Goal: Information Seeking & Learning: Understand process/instructions

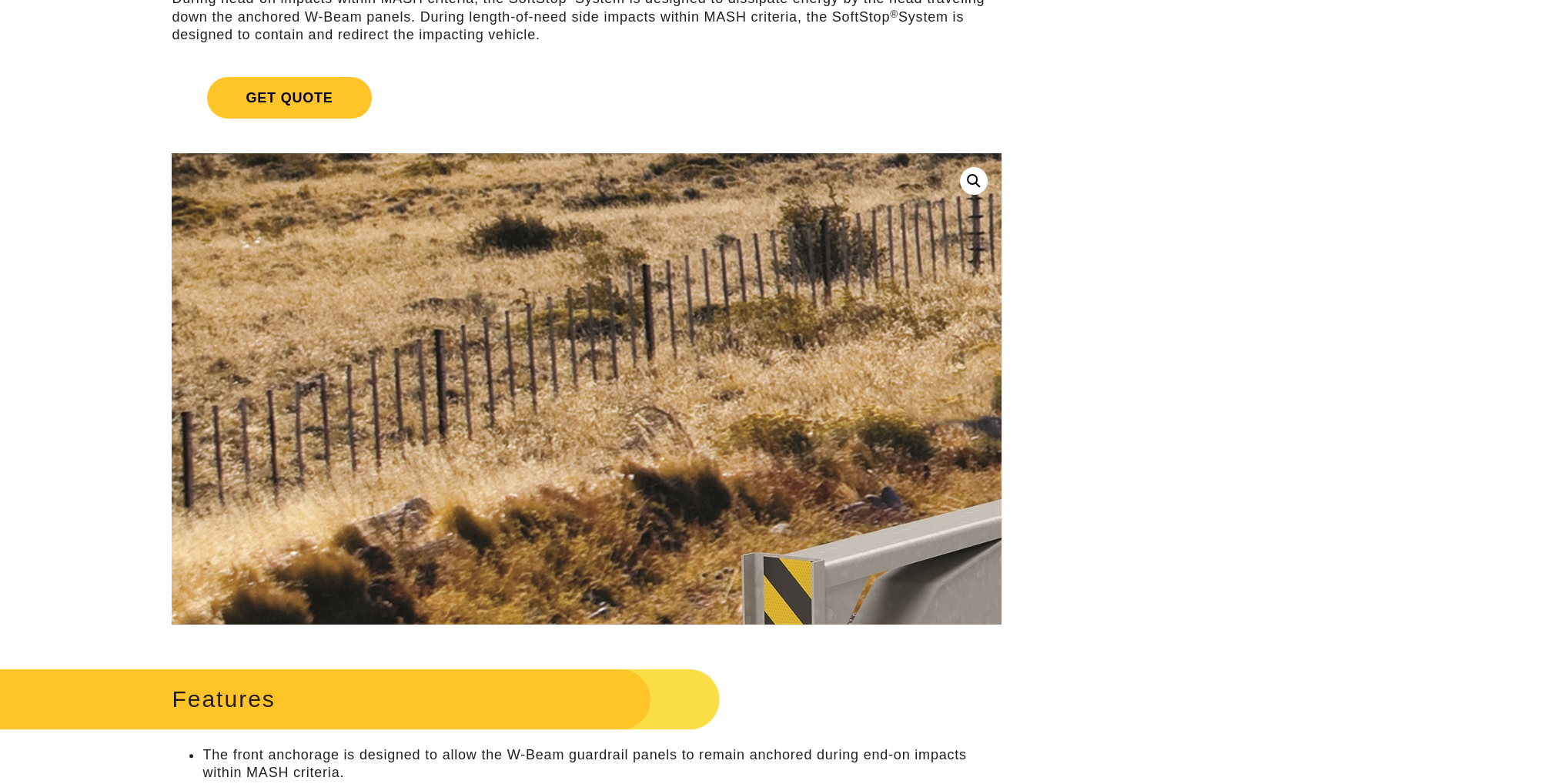
scroll to position [308, 0]
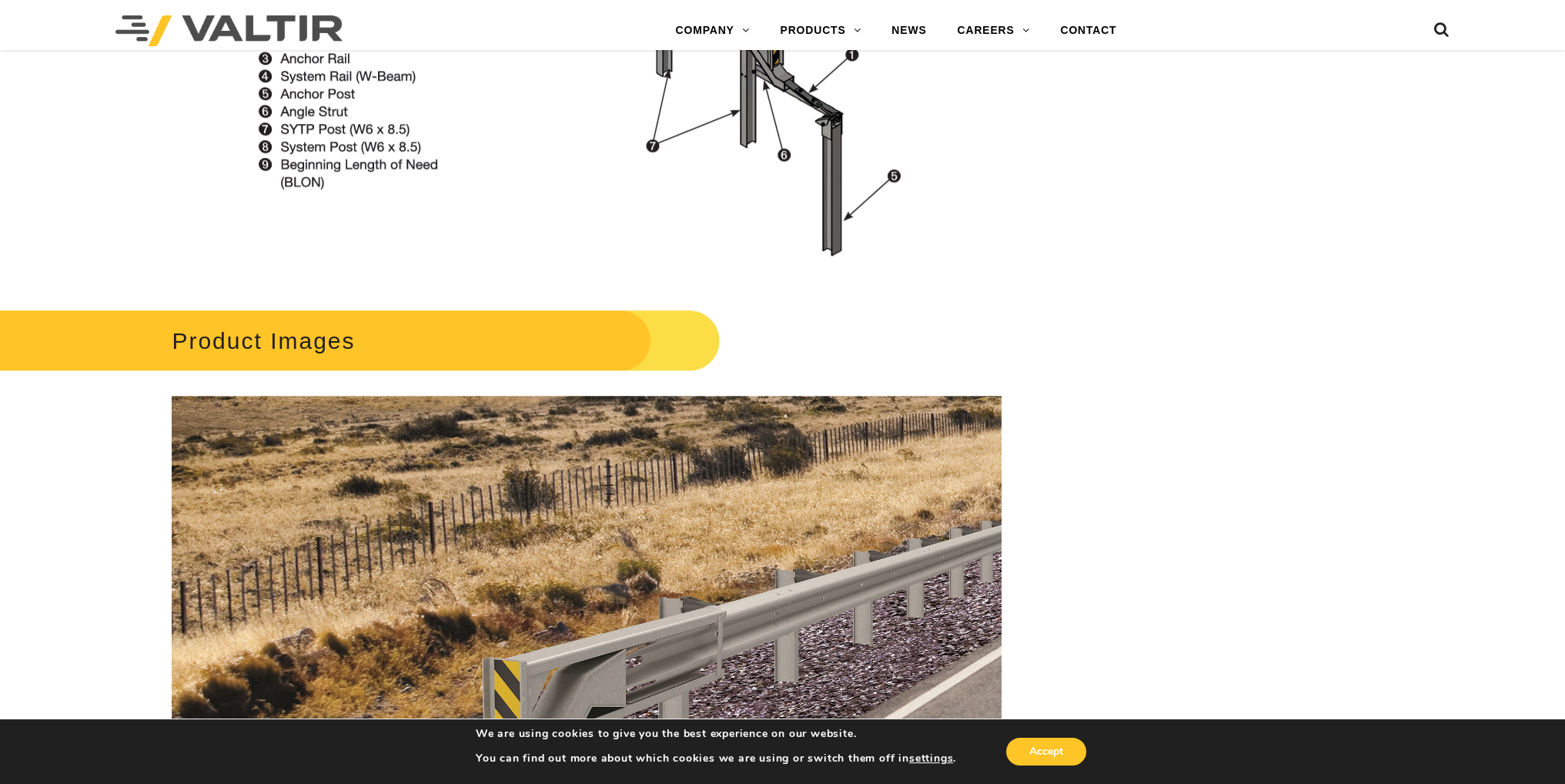
scroll to position [1770, 0]
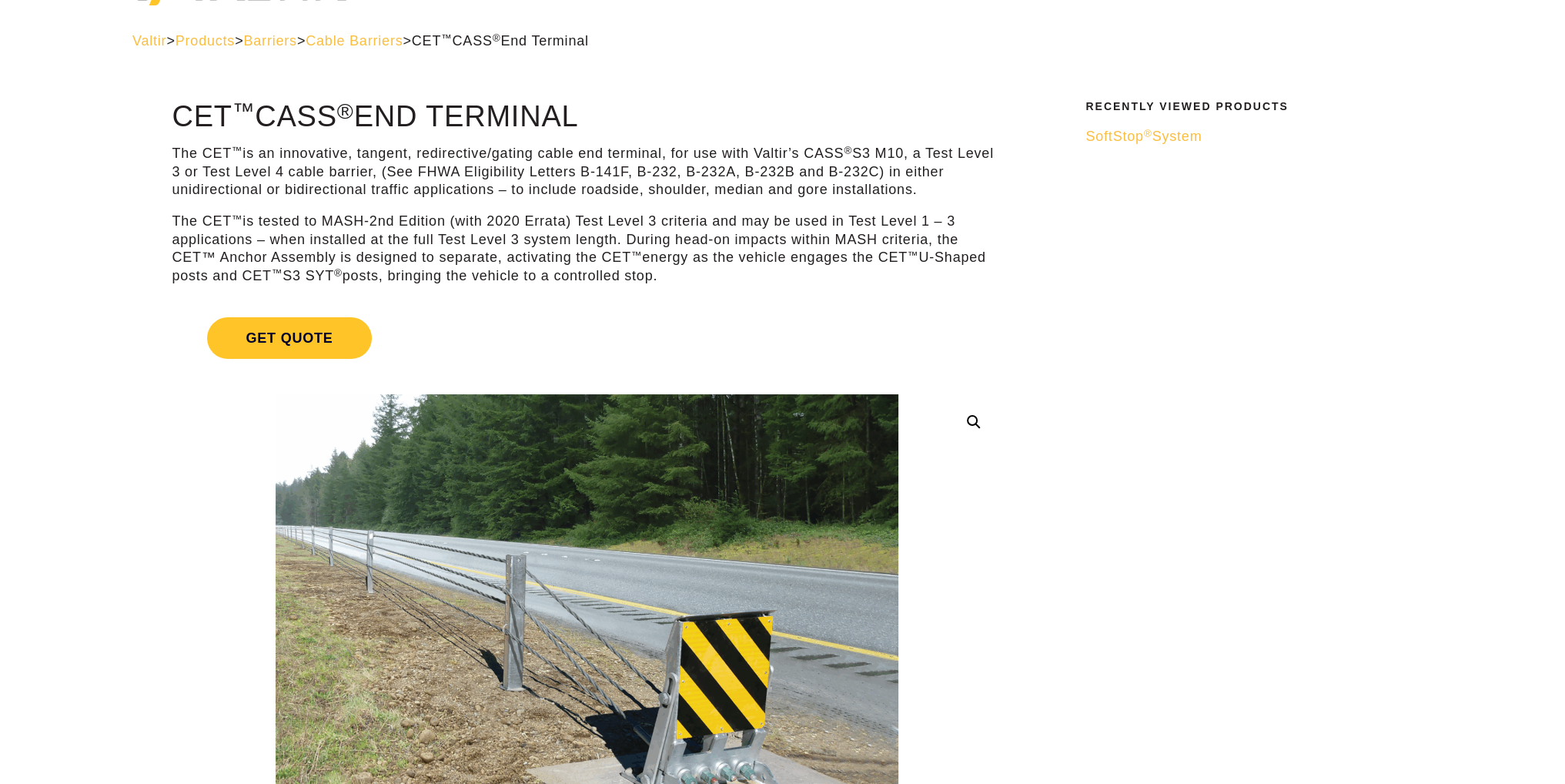
scroll to position [154, 0]
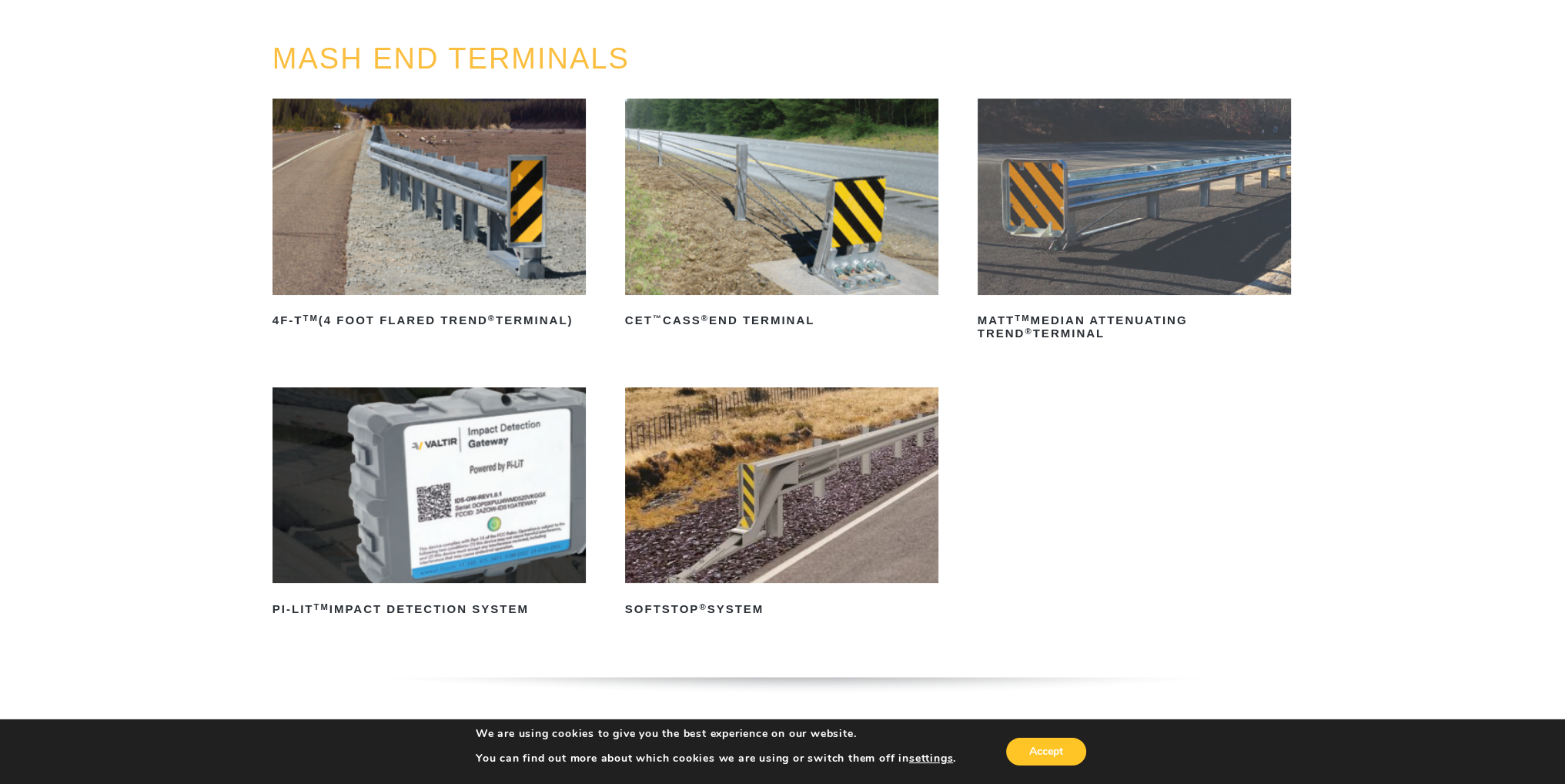
scroll to position [154, 0]
click at [1024, 264] on img at bounding box center [1134, 196] width 314 height 197
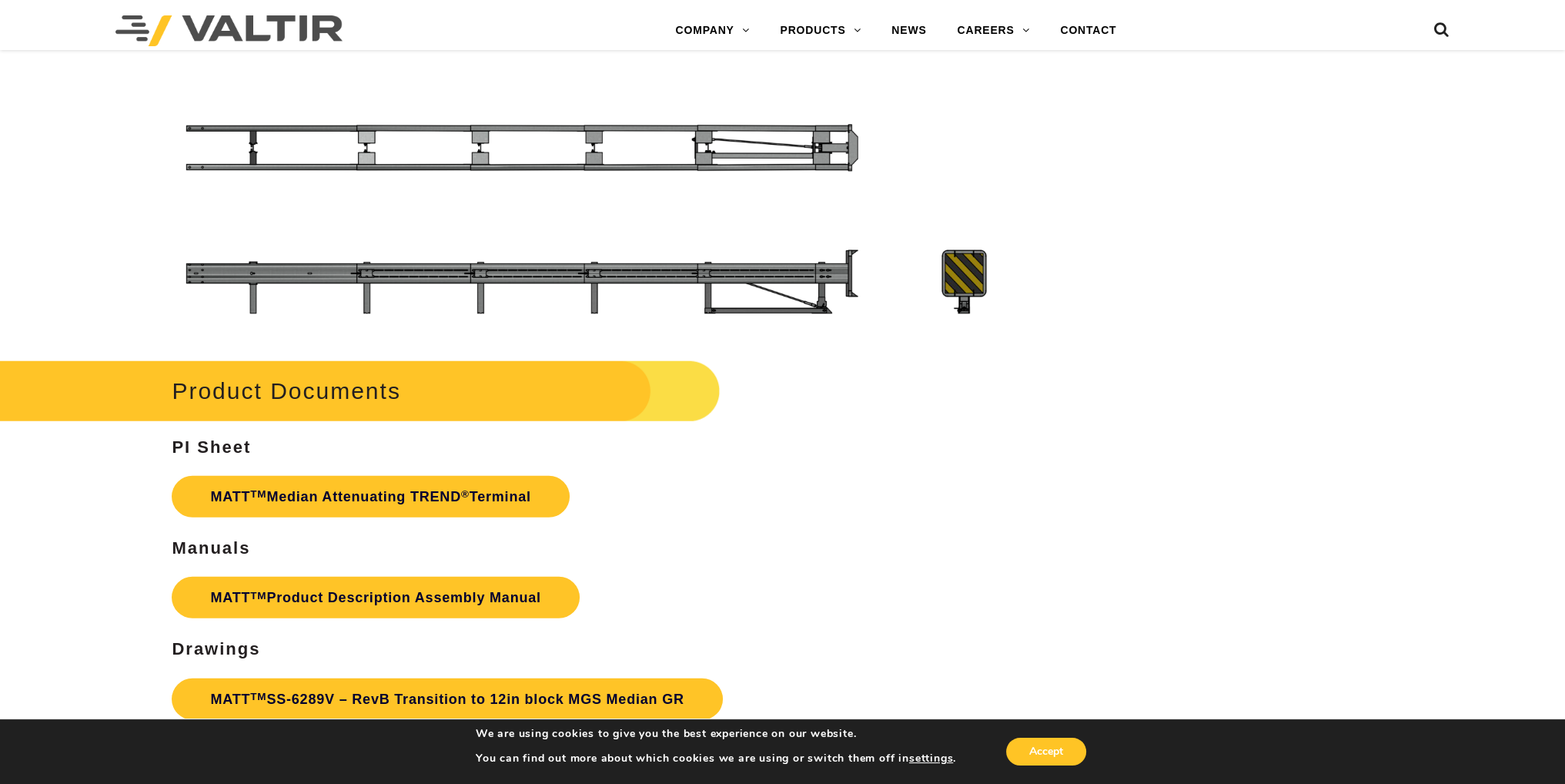
scroll to position [5619, 0]
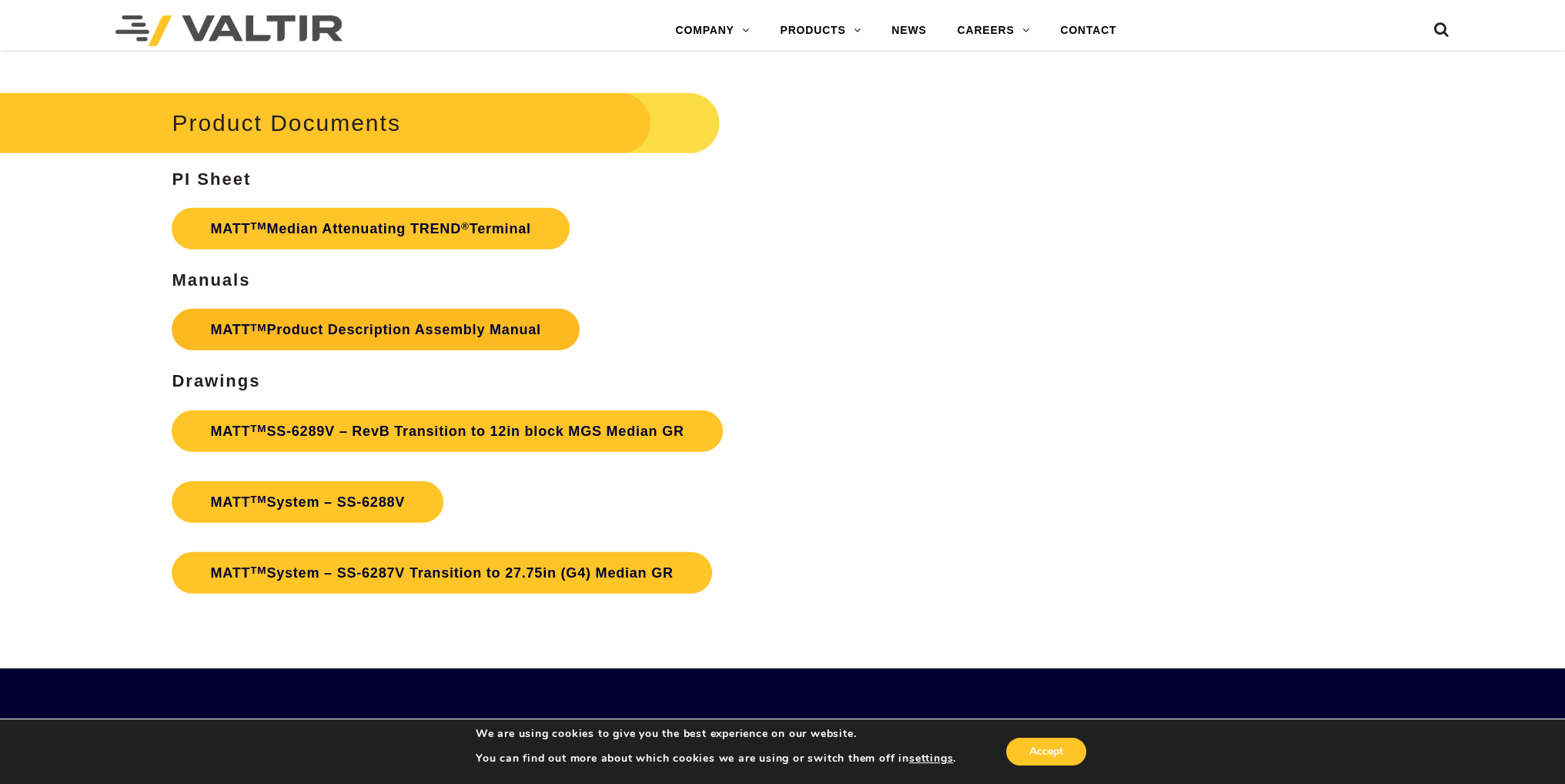
click at [521, 309] on link "MATT TM Product Description Assembly Manual" at bounding box center [376, 330] width 408 height 41
